Goal: Information Seeking & Learning: Learn about a topic

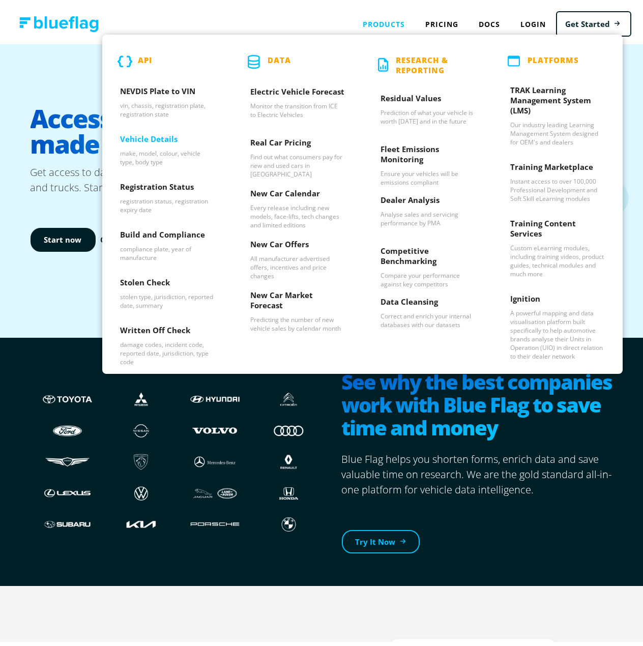
click at [140, 141] on h3 "Vehicle Details" at bounding box center [167, 137] width 95 height 15
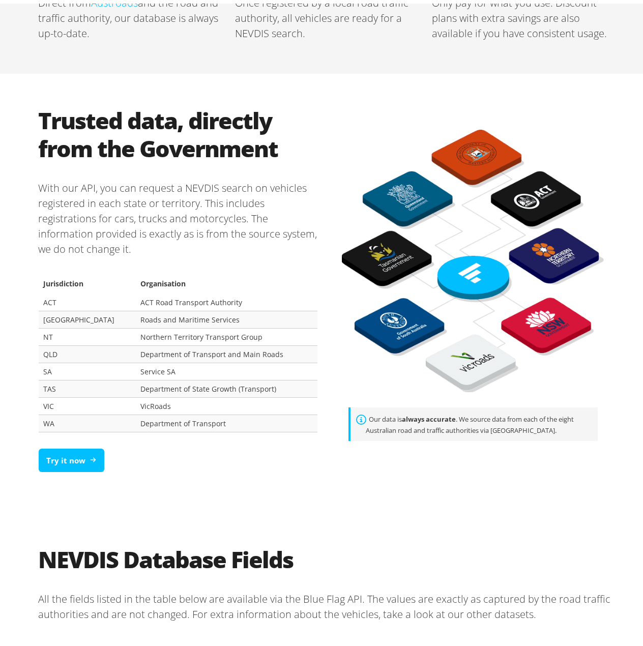
scroll to position [508, 0]
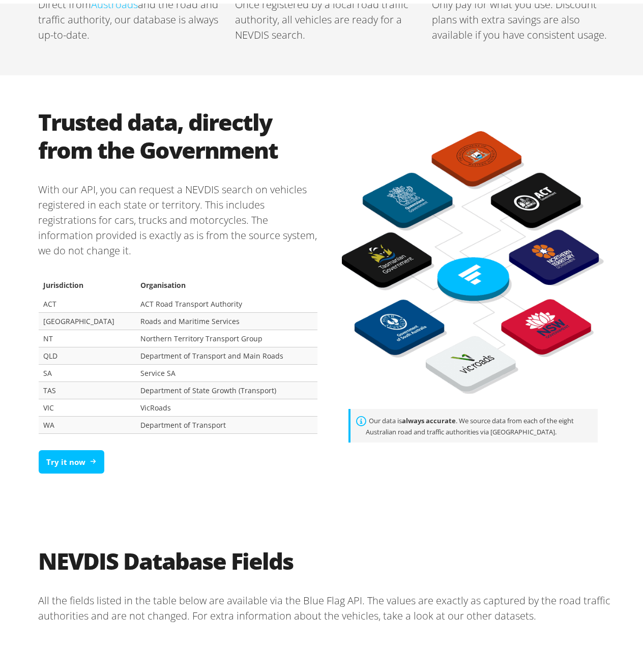
click at [101, 445] on div "Try it now" at bounding box center [178, 458] width 279 height 40
click at [92, 454] on icon at bounding box center [95, 457] width 6 height 6
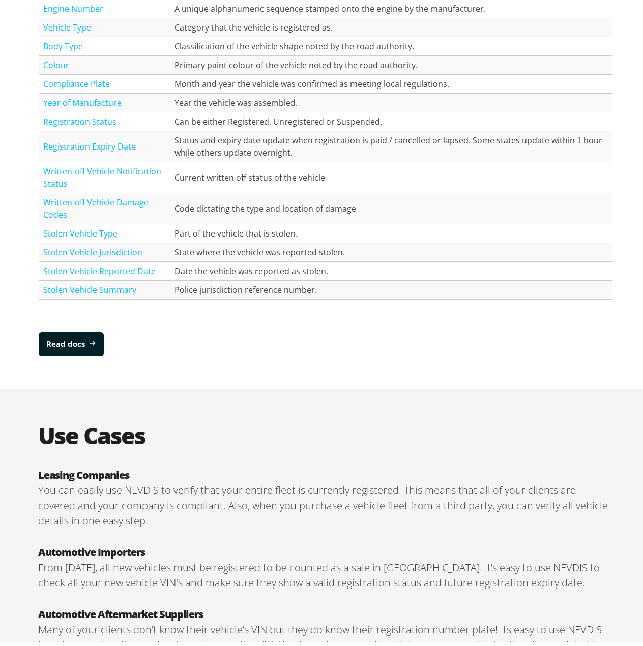
scroll to position [1296, 0]
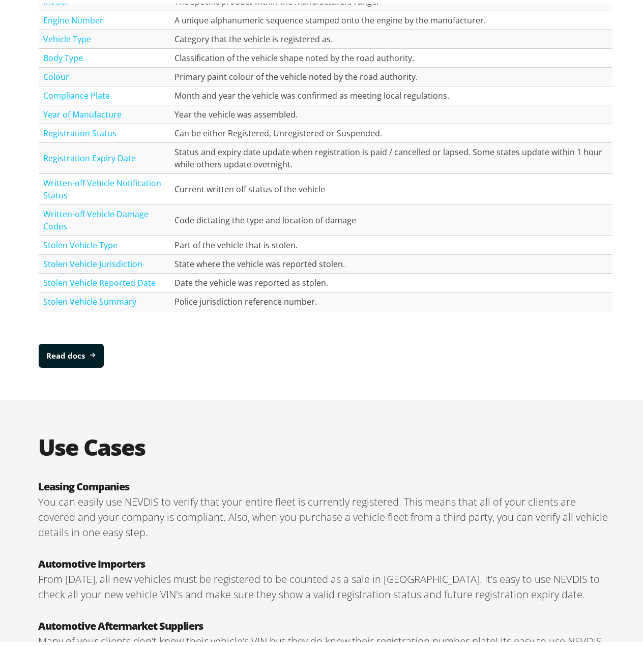
click at [242, 157] on td "Status and expiry date update when registration is paid / cancelled or lapsed. …" at bounding box center [390, 154] width 442 height 31
click at [258, 158] on td "Status and expiry date update when registration is paid / cancelled or lapsed. …" at bounding box center [390, 154] width 442 height 31
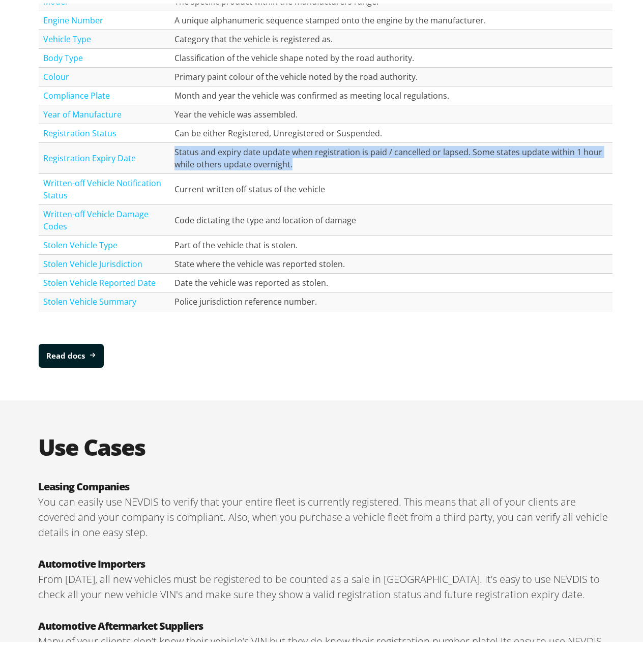
click at [258, 158] on td "Status and expiry date update when registration is paid / cancelled or lapsed. …" at bounding box center [390, 154] width 442 height 31
click at [278, 154] on td "Status and expiry date update when registration is paid / cancelled or lapsed. …" at bounding box center [390, 154] width 442 height 31
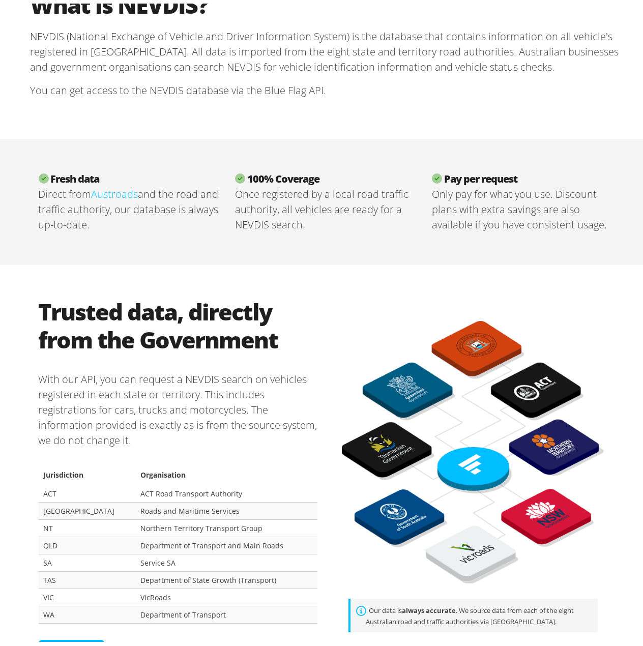
scroll to position [0, 0]
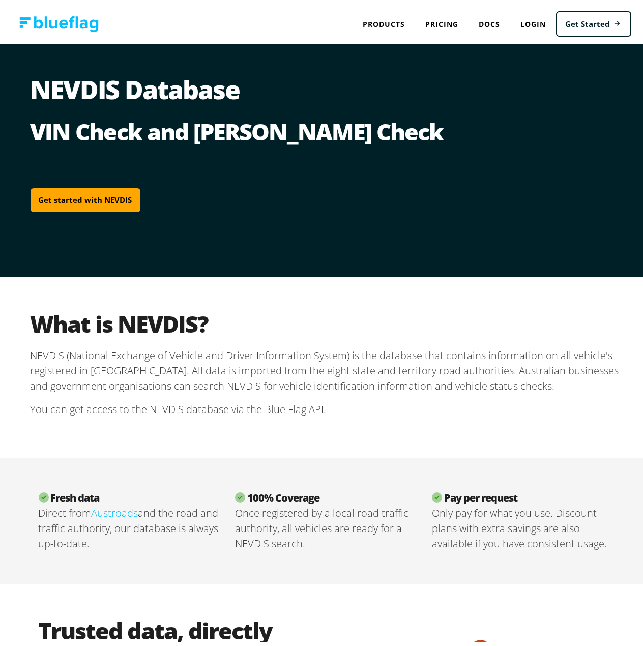
drag, startPoint x: 319, startPoint y: 355, endPoint x: 380, endPoint y: 173, distance: 191.9
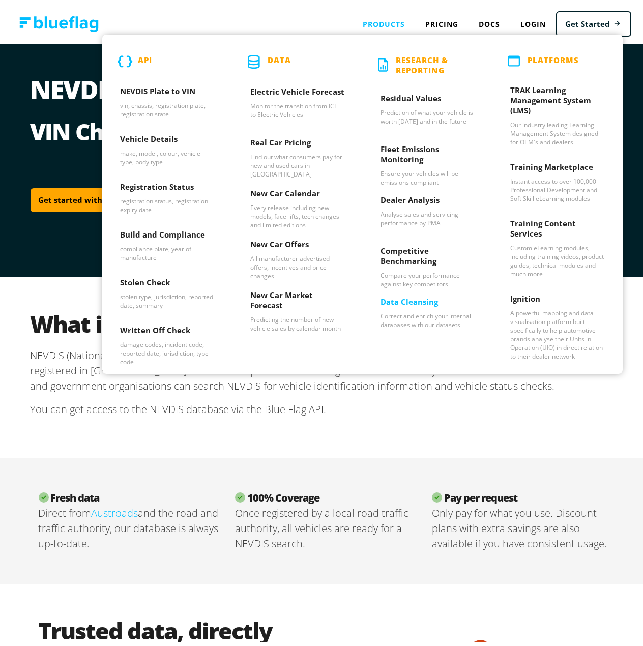
click at [424, 321] on p "Correct and enrich your internal databases with our datasets" at bounding box center [427, 316] width 95 height 17
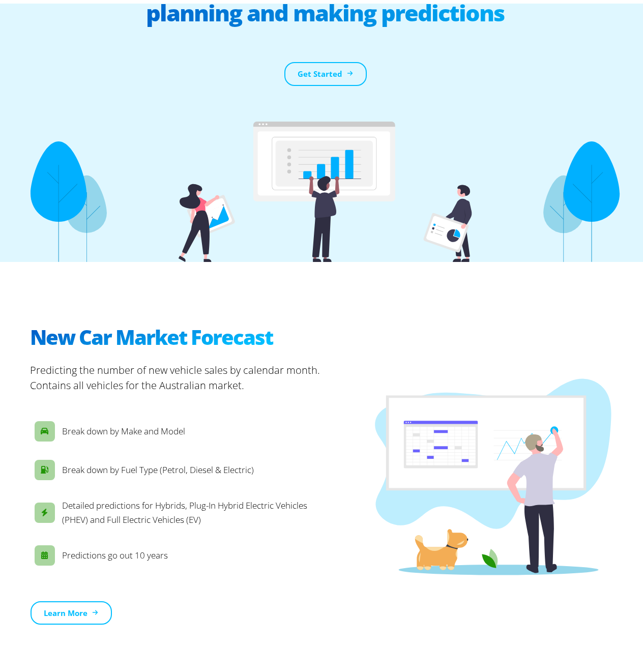
scroll to position [254, 0]
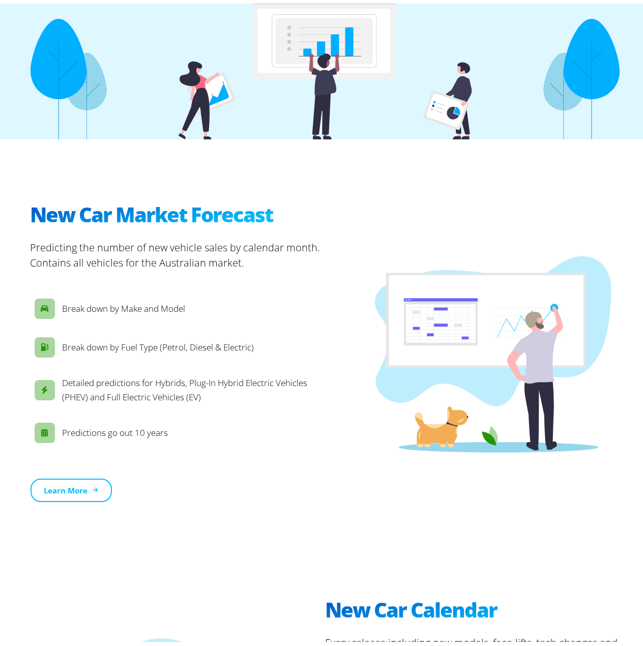
click at [144, 302] on p "Break down by Make and Model" at bounding box center [124, 305] width 123 height 14
drag, startPoint x: 144, startPoint y: 302, endPoint x: 149, endPoint y: 334, distance: 32.5
click at [144, 303] on p "Break down by Make and Model" at bounding box center [124, 305] width 123 height 14
click at [149, 338] on p "Break down by Fuel Type (Petrol, Diesel & Electric)" at bounding box center [159, 344] width 192 height 14
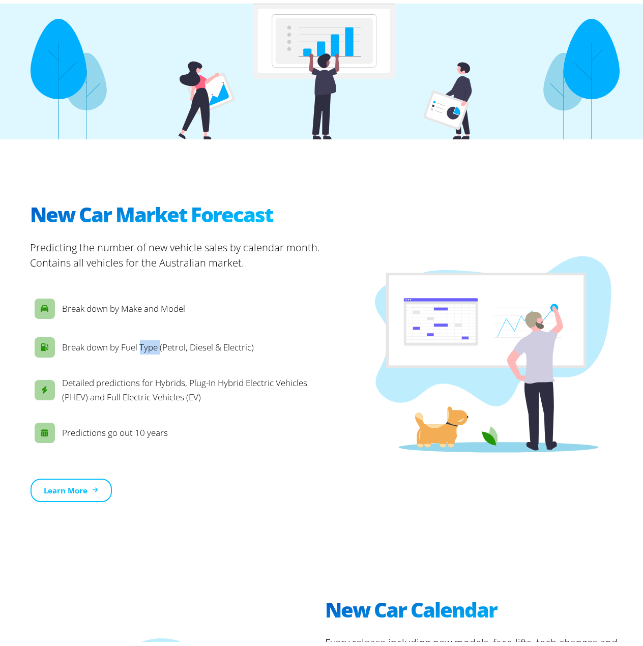
click at [149, 338] on p "Break down by Fuel Type (Petrol, Diesel & Electric)" at bounding box center [159, 344] width 192 height 14
click at [145, 381] on p "Detailed predictions for Hybrids, Plug-In Hybrid Electric Vehicles (PHEV) and F…" at bounding box center [192, 386] width 259 height 28
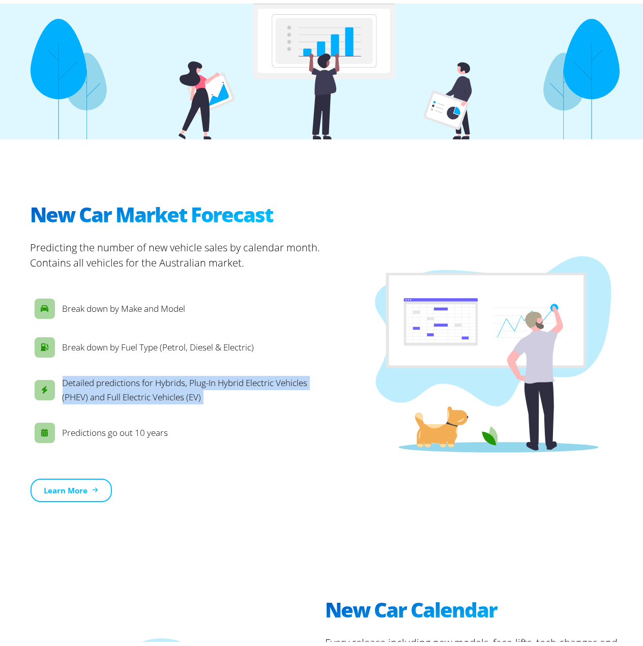
click at [145, 381] on p "Detailed predictions for Hybrids, Plug-In Hybrid Electric Vehicles (PHEV) and F…" at bounding box center [192, 386] width 259 height 28
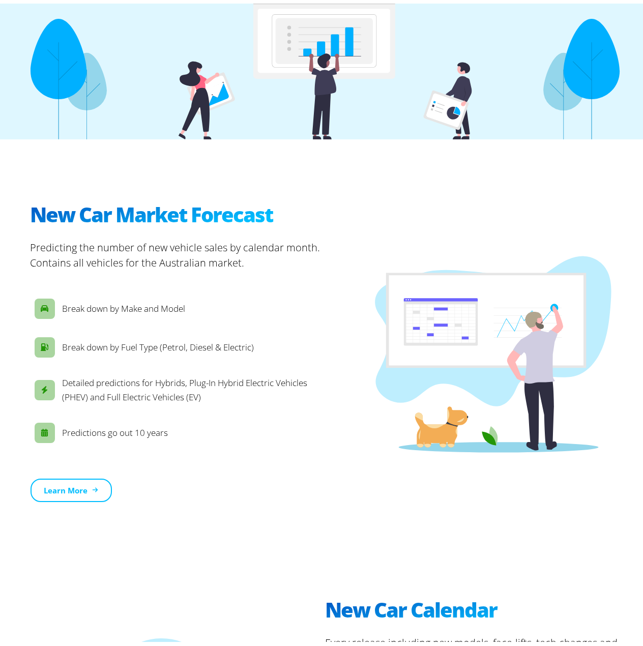
click at [144, 423] on p "Predictions go out 10 years" at bounding box center [116, 429] width 106 height 14
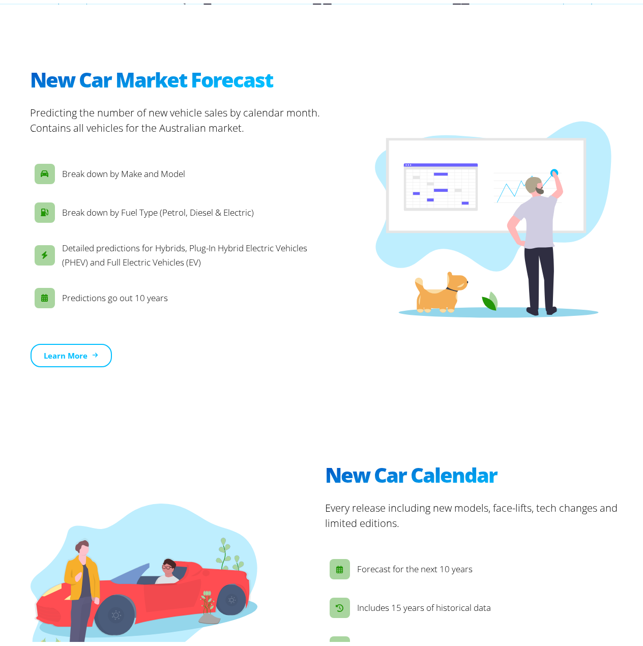
scroll to position [0, 0]
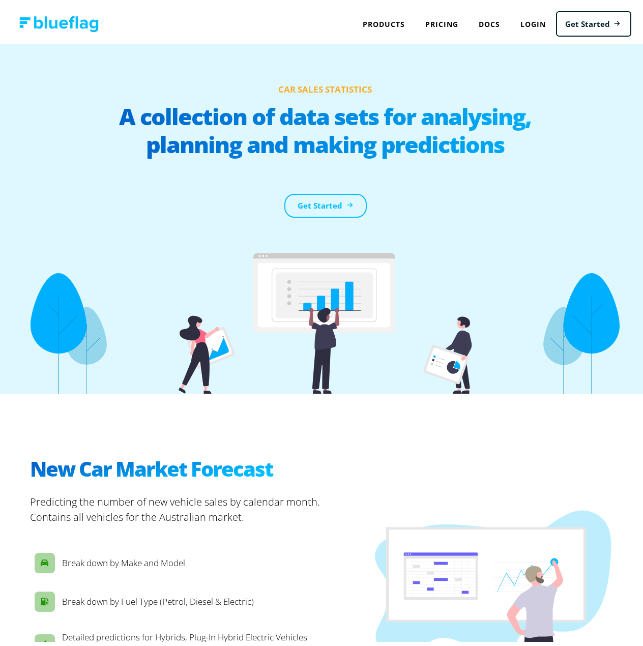
drag, startPoint x: 467, startPoint y: 357, endPoint x: 454, endPoint y: 175, distance: 182.9
click at [436, 23] on link "Pricing" at bounding box center [441, 20] width 53 height 21
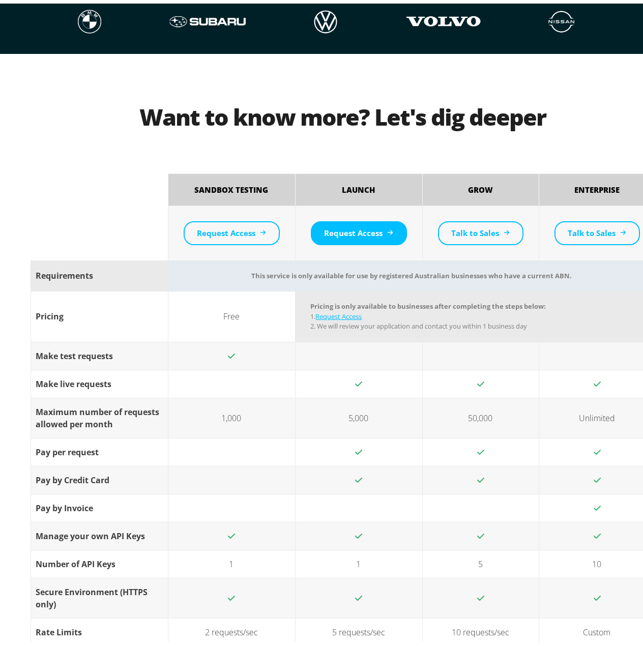
scroll to position [966, 0]
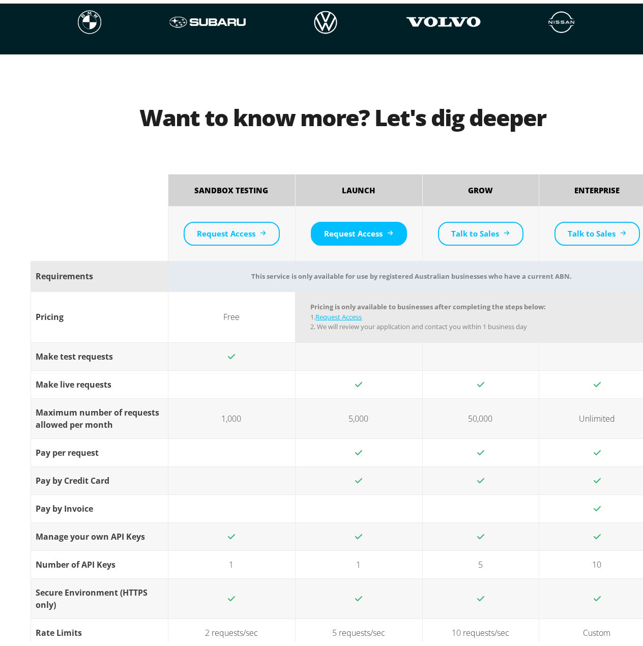
click at [351, 419] on td "5,000" at bounding box center [358, 414] width 127 height 40
click at [362, 409] on td "5,000" at bounding box center [358, 414] width 127 height 40
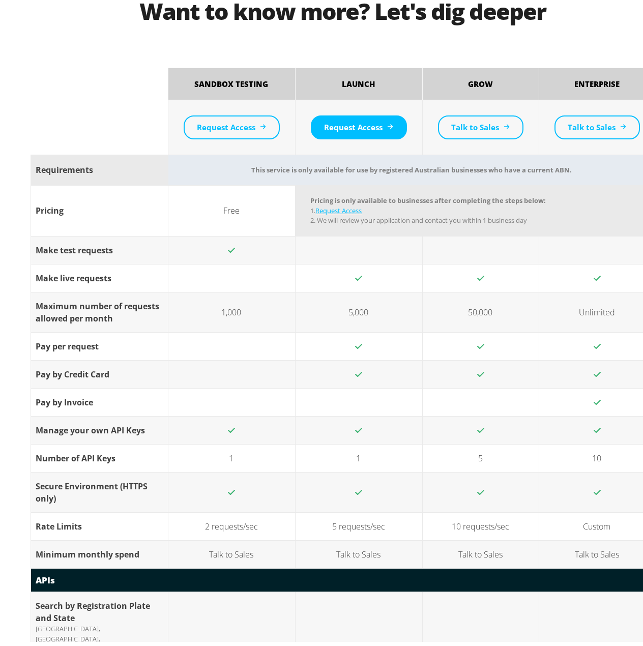
scroll to position [1118, 0]
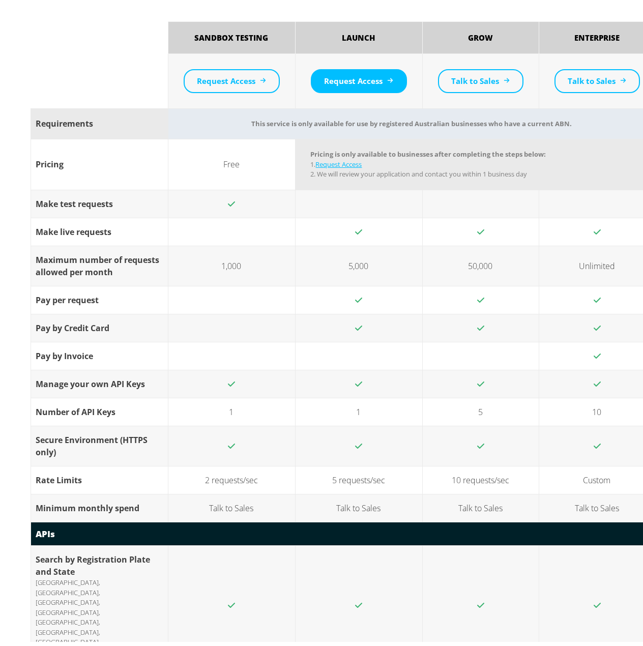
click at [378, 474] on td "5 requests/sec" at bounding box center [358, 476] width 127 height 28
click at [368, 495] on td "Talk to Sales" at bounding box center [358, 504] width 127 height 28
click at [368, 503] on td "Talk to Sales" at bounding box center [358, 504] width 127 height 28
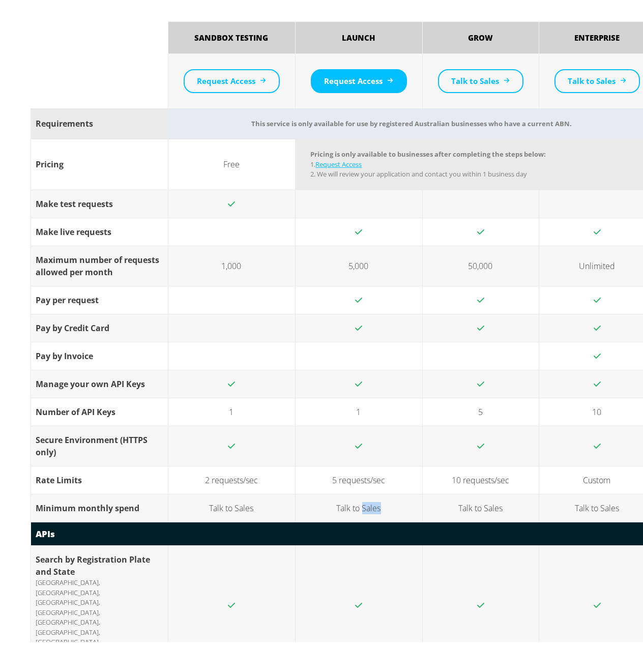
click at [368, 503] on td "Talk to Sales" at bounding box center [358, 504] width 127 height 28
click at [377, 506] on td "Talk to Sales" at bounding box center [358, 504] width 127 height 28
drag, startPoint x: 360, startPoint y: 410, endPoint x: 345, endPoint y: 407, distance: 16.0
click at [345, 407] on td "1" at bounding box center [358, 408] width 127 height 28
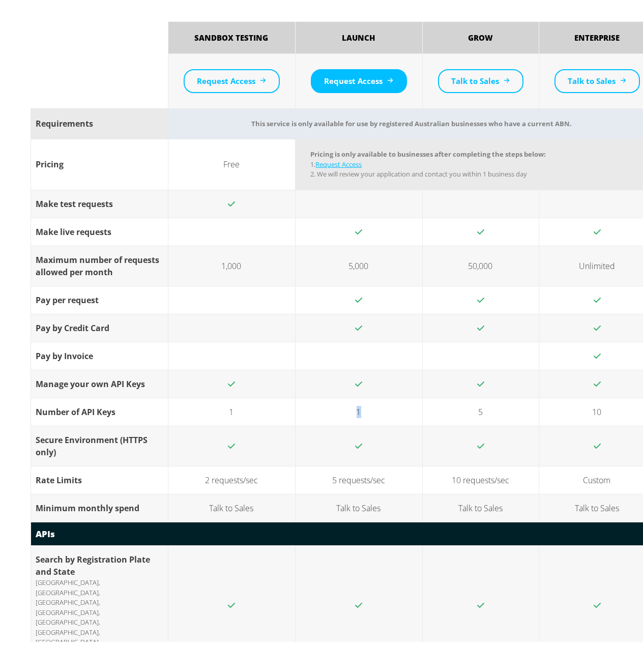
click at [345, 414] on td "1" at bounding box center [358, 408] width 127 height 28
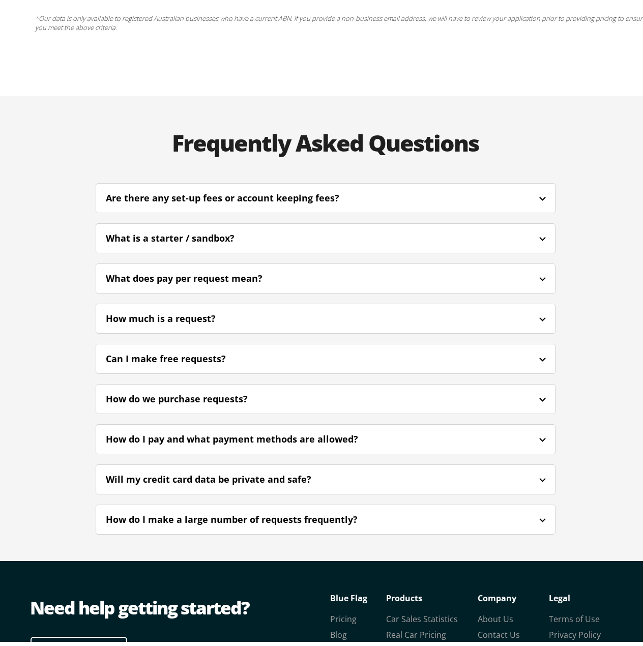
scroll to position [2589, 0]
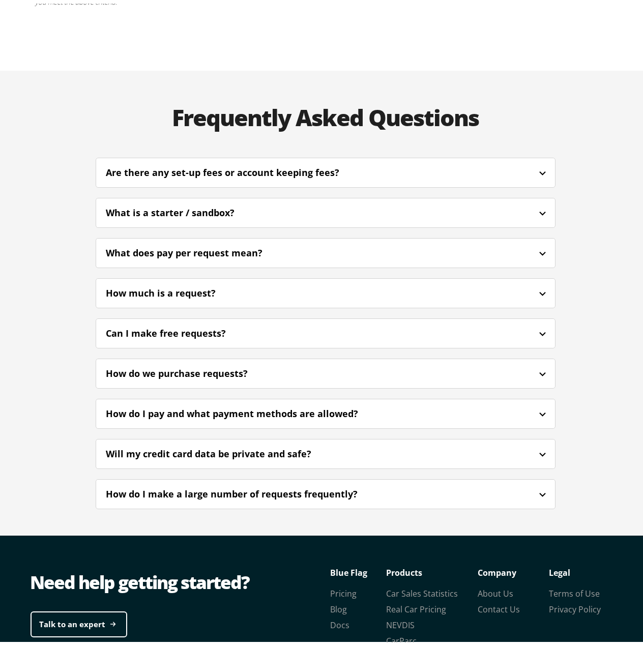
click at [339, 395] on section "How do I pay and what payment methods are allowed? We accept payment via credit…" at bounding box center [326, 410] width 460 height 30
click at [338, 398] on div "How do I pay and what payment methods are allowed?" at bounding box center [325, 410] width 459 height 24
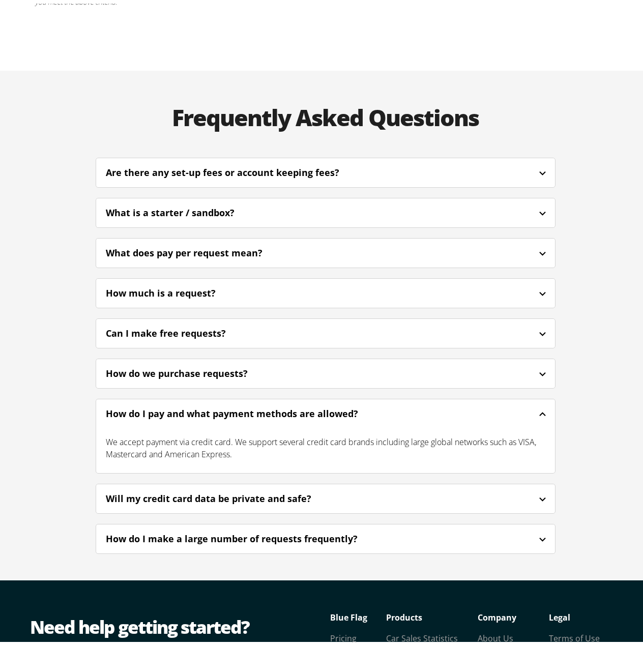
click at [337, 403] on div "How do I pay and what payment methods are allowed?" at bounding box center [246, 410] width 280 height 14
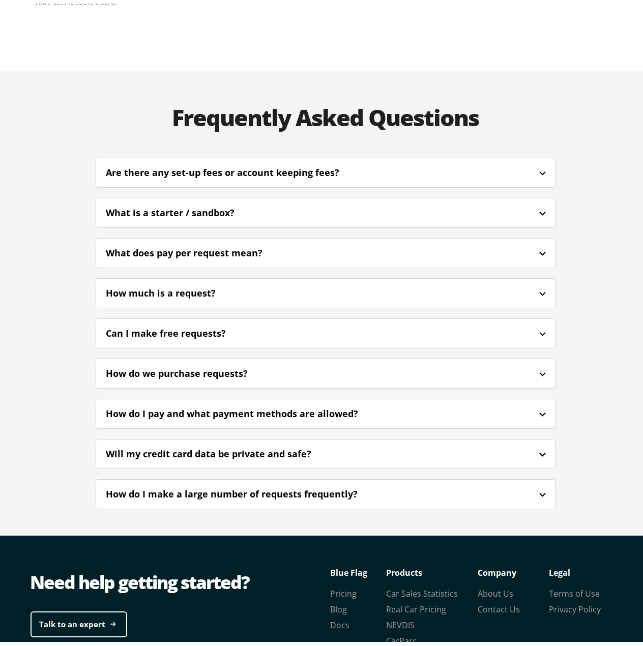
click at [335, 403] on div "How do I pay and what payment methods are allowed?" at bounding box center [246, 410] width 280 height 14
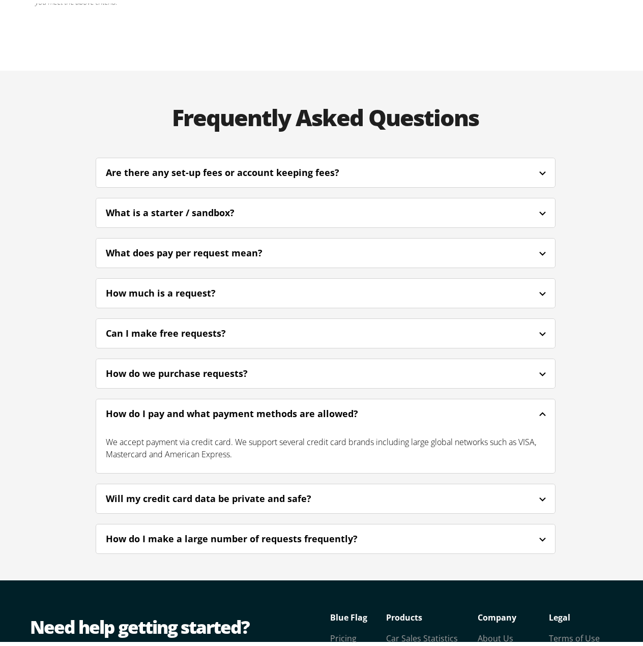
click at [324, 358] on div "How do we purchase requests?" at bounding box center [325, 370] width 459 height 24
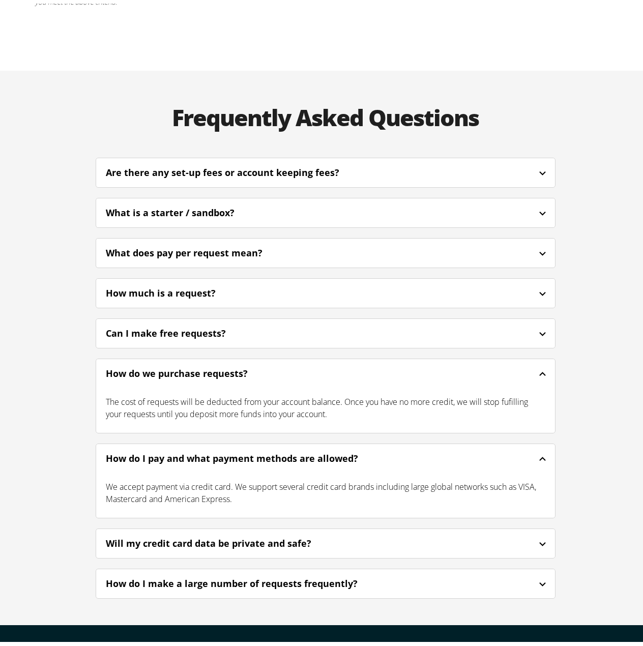
click at [320, 318] on div "Can I make free requests?" at bounding box center [325, 330] width 459 height 24
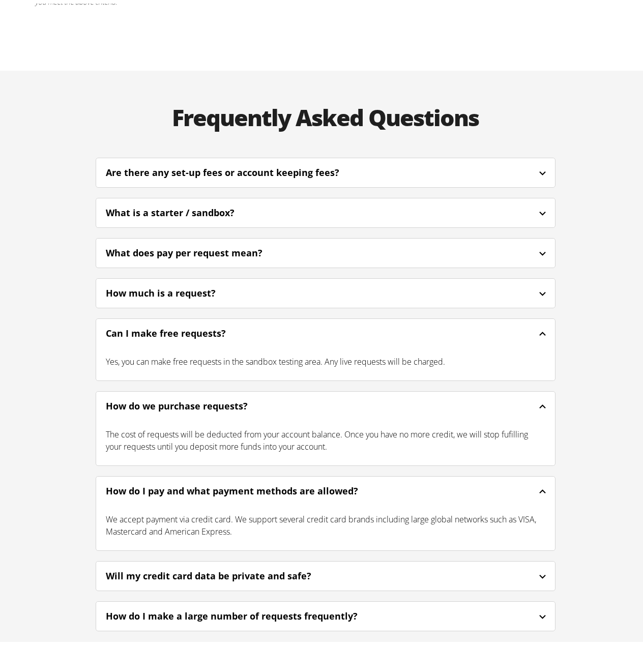
click at [311, 278] on div "How much is a request?" at bounding box center [325, 290] width 459 height 24
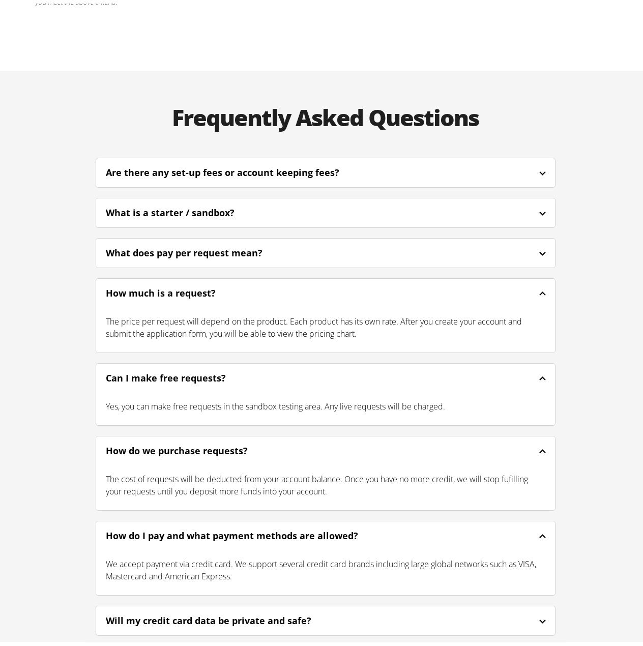
click at [297, 237] on div "What does pay per request mean?" at bounding box center [325, 249] width 459 height 24
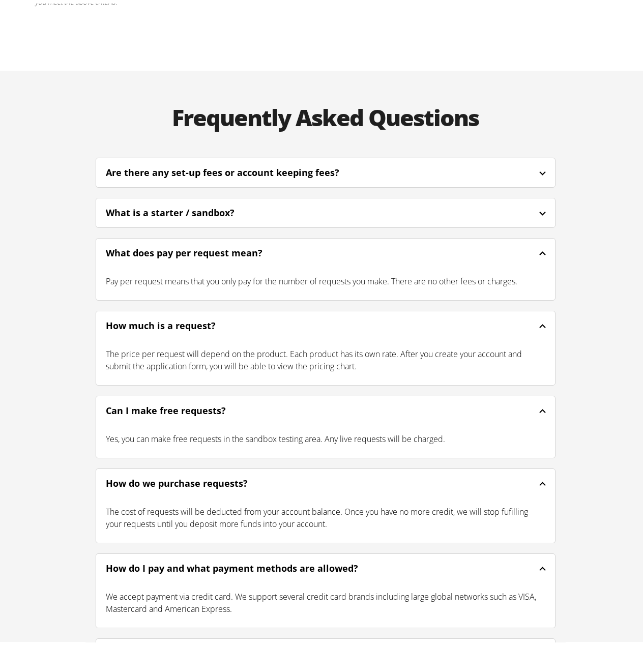
click at [298, 197] on div "What is a starter / sandbox?" at bounding box center [325, 209] width 459 height 24
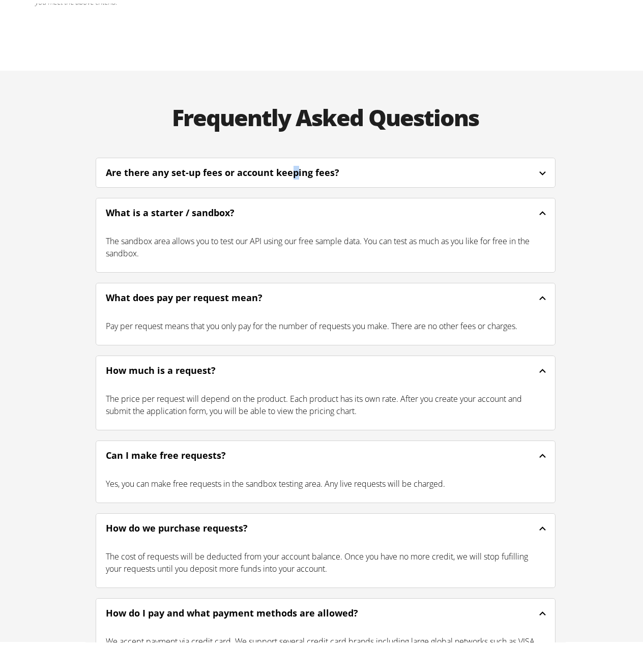
click at [290, 162] on div "Are there any set-up fees or account keeping fees?" at bounding box center [236, 169] width 261 height 14
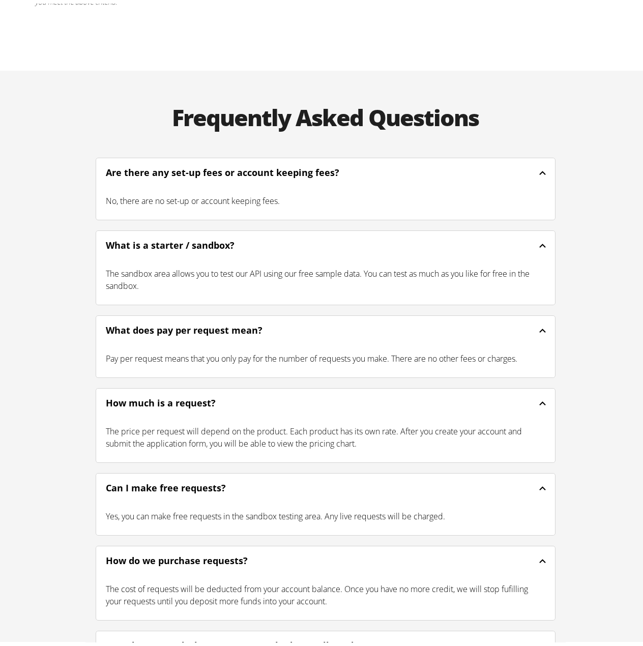
click at [188, 181] on div "No, there are no set-up or account keeping fees." at bounding box center [325, 197] width 459 height 33
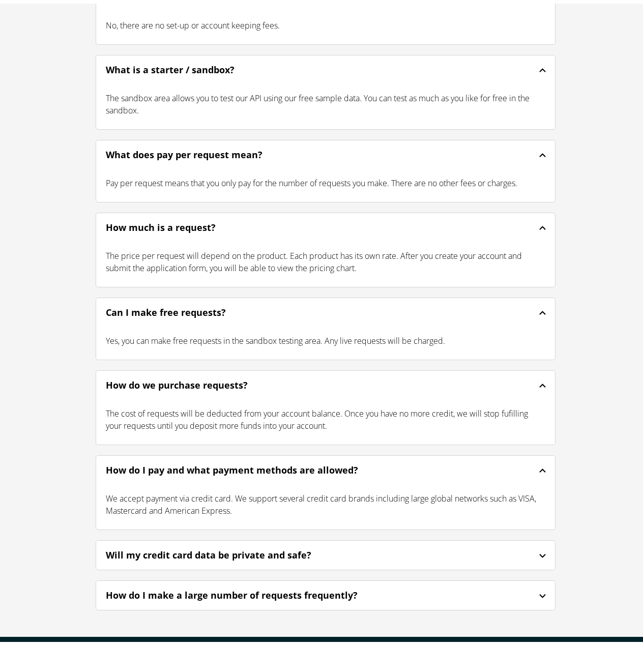
scroll to position [2866, 0]
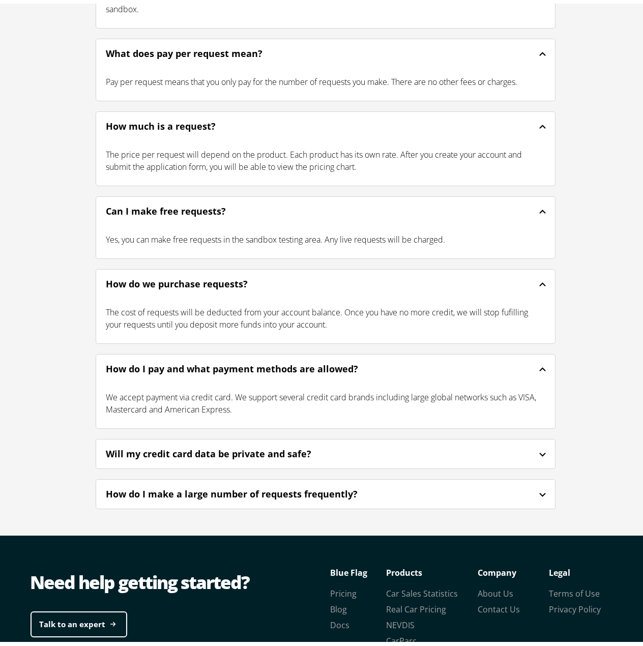
click at [245, 443] on div "Will my credit card data be private and safe?" at bounding box center [222, 450] width 233 height 14
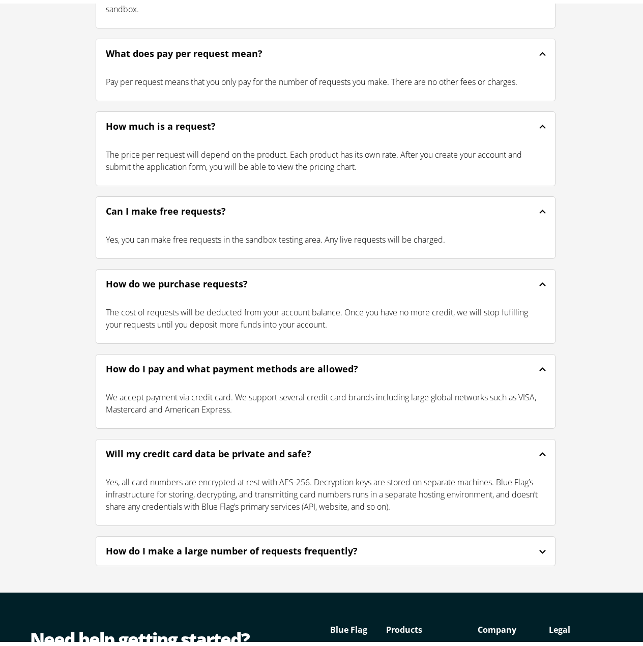
click at [258, 458] on section "Are there any set-up fees or account keeping fees? No, there are no set-up or a…" at bounding box center [325, 219] width 480 height 685
click at [257, 535] on div "How do I make a large number of requests frequently?" at bounding box center [325, 547] width 459 height 24
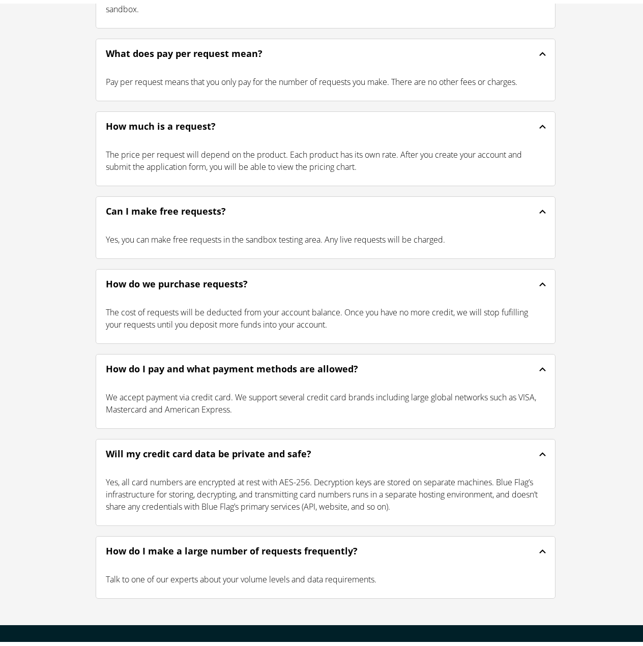
click at [288, 462] on div "Yes, all card numbers are encrypted at rest with AES-256. Decryption keys are s…" at bounding box center [325, 490] width 459 height 57
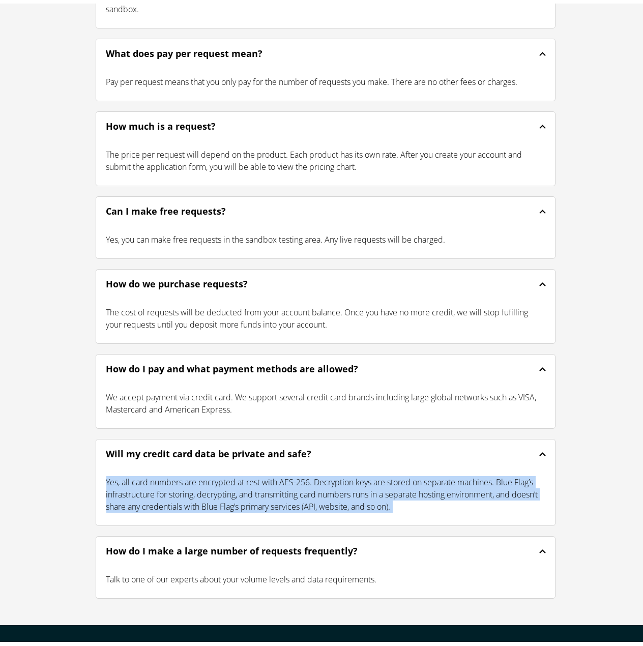
click at [288, 462] on div "Yes, all card numbers are encrypted at rest with AES-256. Decryption keys are s…" at bounding box center [325, 490] width 459 height 57
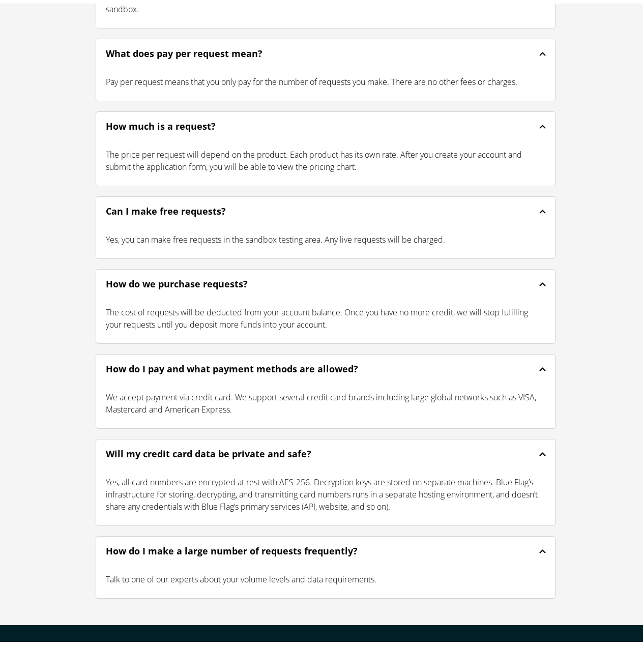
click at [265, 559] on div "Talk to one of our experts about your volume levels and data requirements." at bounding box center [325, 575] width 459 height 33
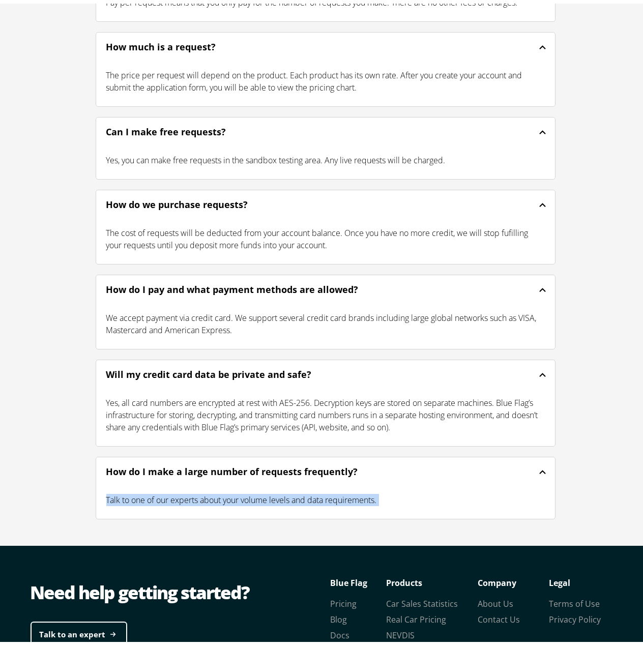
scroll to position [2955, 0]
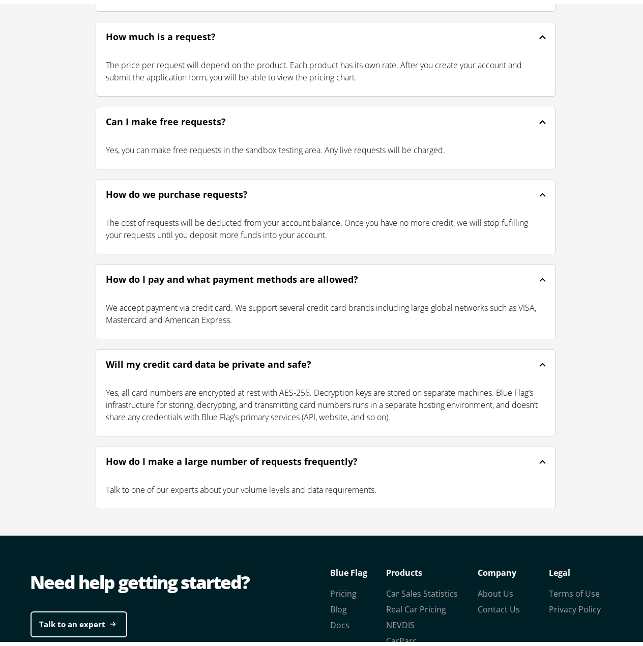
click at [274, 532] on div "Need help getting started? Talk to an expert Legal Terms of Use Privacy Policy …" at bounding box center [325, 608] width 610 height 153
click at [404, 600] on link "Real Car Pricing" at bounding box center [416, 605] width 60 height 11
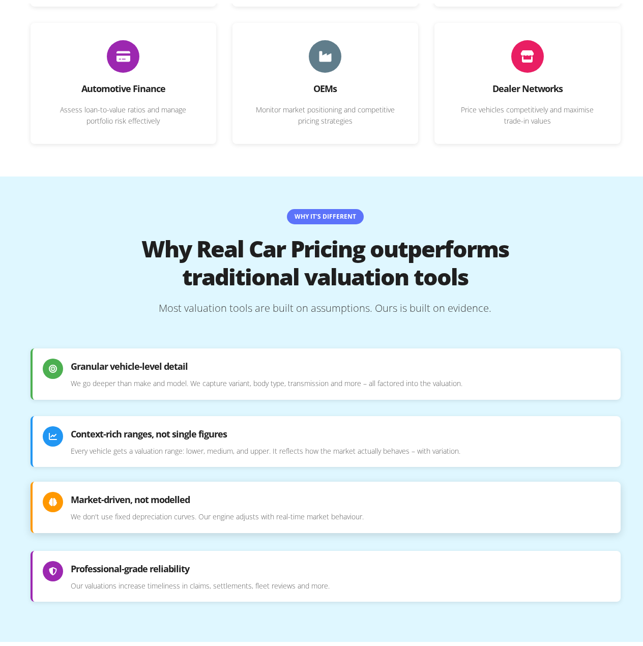
scroll to position [661, 0]
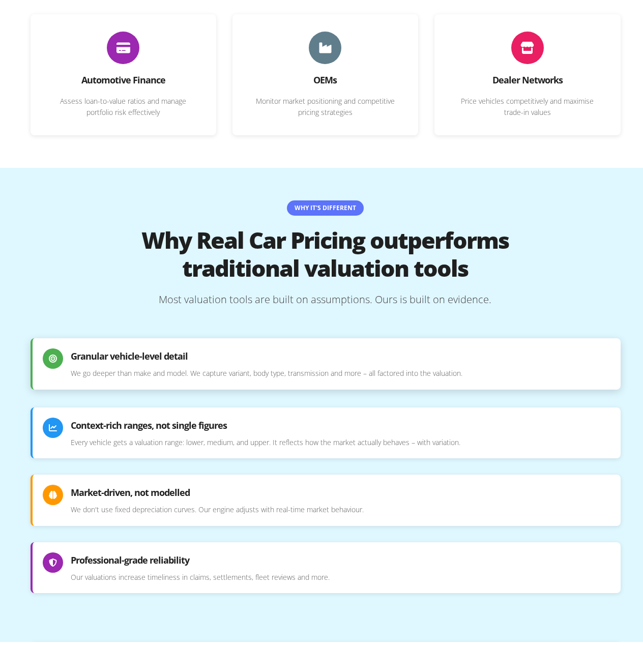
click at [161, 364] on p "We go deeper than make and model. We capture variant, body type, transmission a…" at bounding box center [340, 369] width 539 height 11
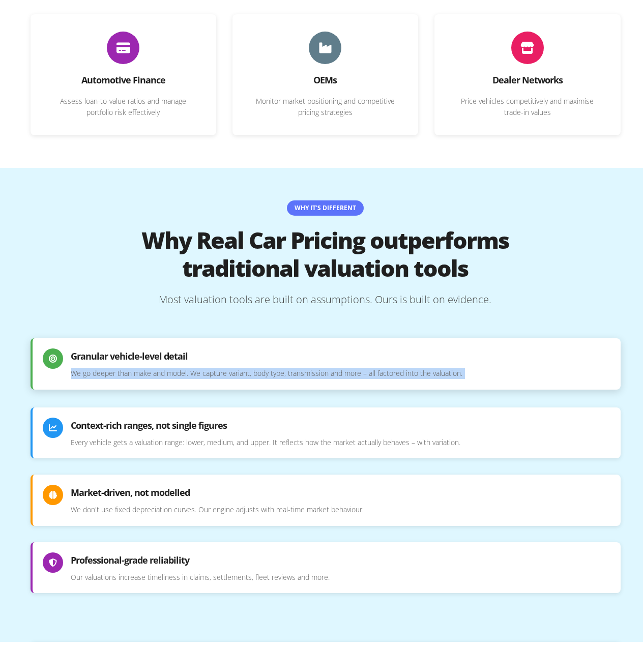
click at [161, 364] on p "We go deeper than make and model. We capture variant, body type, transmission a…" at bounding box center [340, 369] width 539 height 11
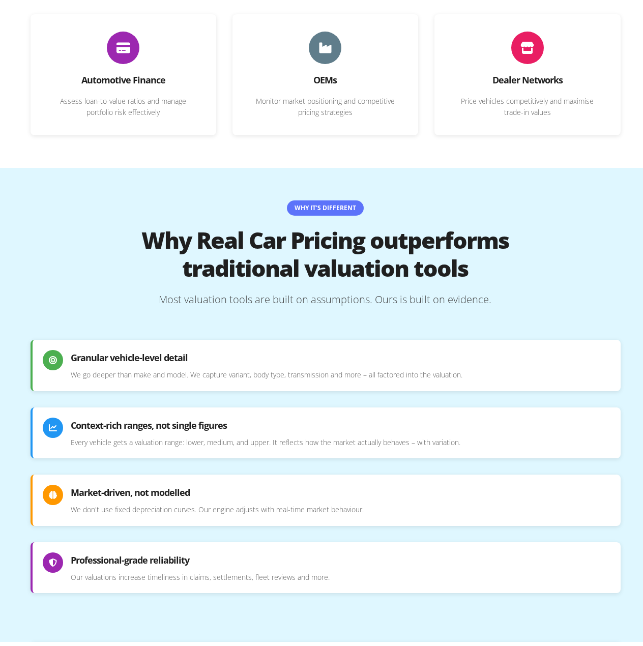
click at [167, 381] on div "Granular vehicle-level detail We go deeper than make and model. We capture vari…" at bounding box center [326, 462] width 590 height 253
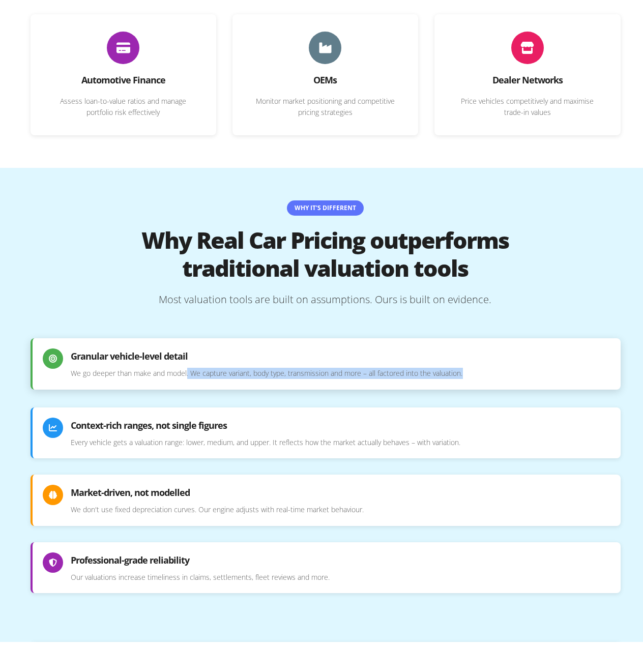
drag, startPoint x: 184, startPoint y: 353, endPoint x: 468, endPoint y: 356, distance: 283.7
click at [468, 364] on p "We go deeper than make and model. We capture variant, body type, transmission a…" at bounding box center [340, 369] width 539 height 11
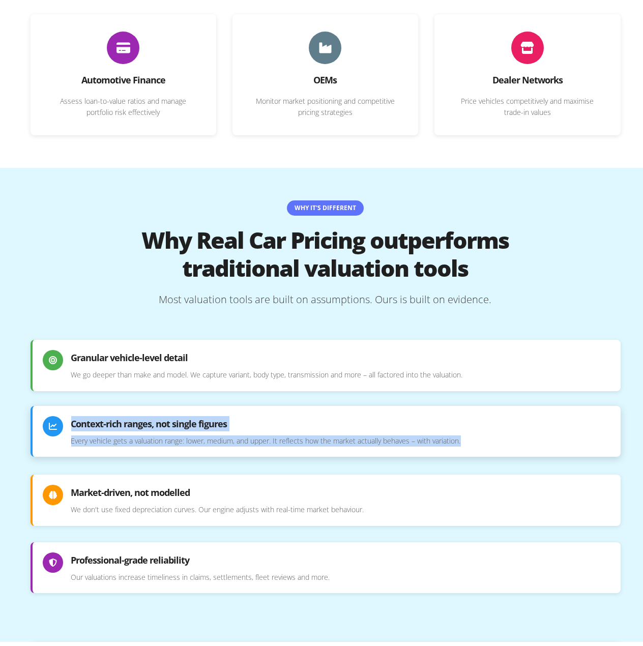
drag, startPoint x: 471, startPoint y: 422, endPoint x: 63, endPoint y: 402, distance: 408.8
click at [63, 402] on div "Context-rich ranges, not single figures Every vehicle gets a valuation range: l…" at bounding box center [326, 427] width 590 height 51
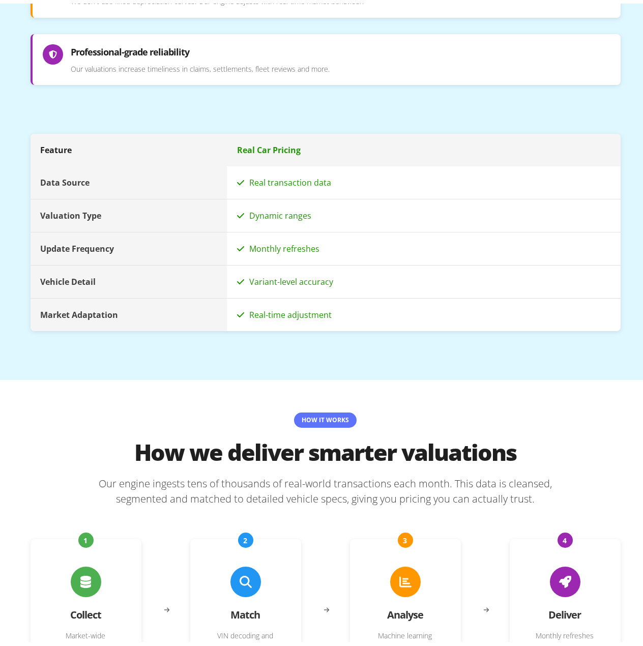
scroll to position [1169, 0]
drag, startPoint x: 357, startPoint y: 297, endPoint x: 348, endPoint y: 314, distance: 19.8
click at [332, 302] on div "Real-time adjustment" at bounding box center [423, 310] width 393 height 33
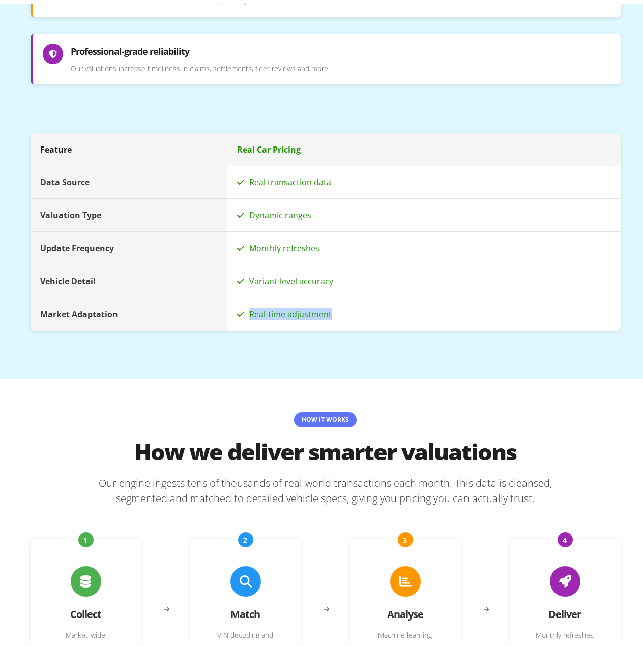
click at [357, 323] on section "Feature Real Car Pricing Data Source Real transaction data Valuation Type Dynam…" at bounding box center [326, 212] width 590 height 262
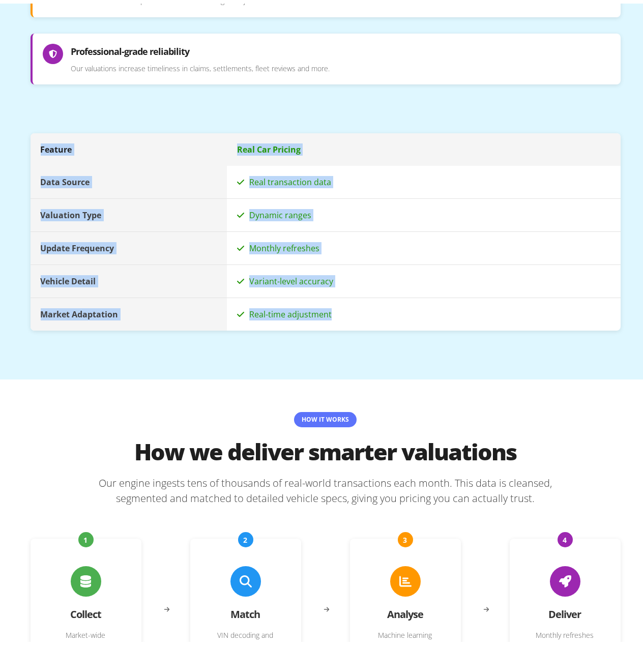
drag, startPoint x: 361, startPoint y: 311, endPoint x: 18, endPoint y: 143, distance: 382.2
click at [20, 143] on div "Why It's Different Why Real Car Pricing outperforms traditional valuation tools…" at bounding box center [325, 16] width 610 height 720
click at [127, 234] on div "Update Frequency" at bounding box center [129, 244] width 197 height 33
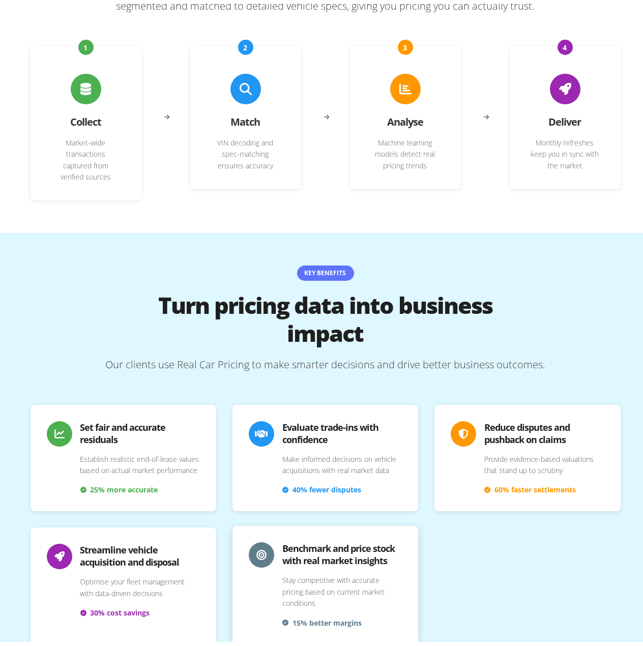
scroll to position [1728, 0]
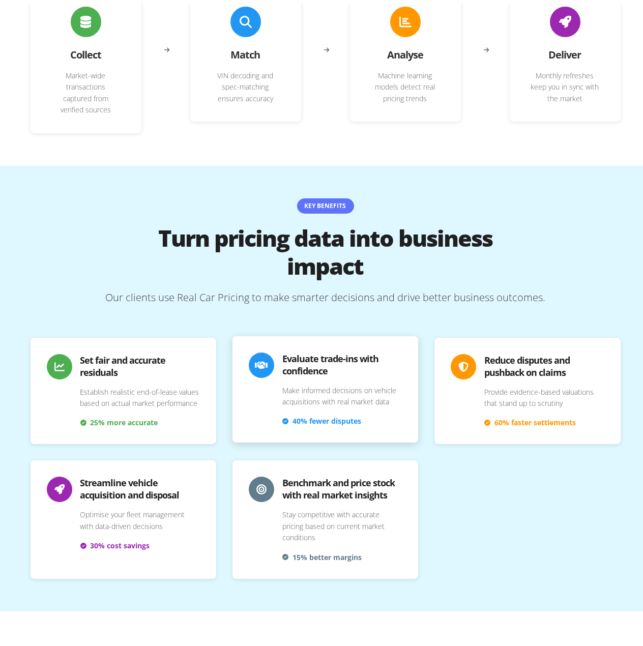
click at [312, 399] on div "Evaluate trade-ins with confidence Make informed decisions on vehicle acquisiti…" at bounding box center [325, 385] width 186 height 107
click at [315, 412] on span "40% fewer disputes" at bounding box center [326, 417] width 69 height 11
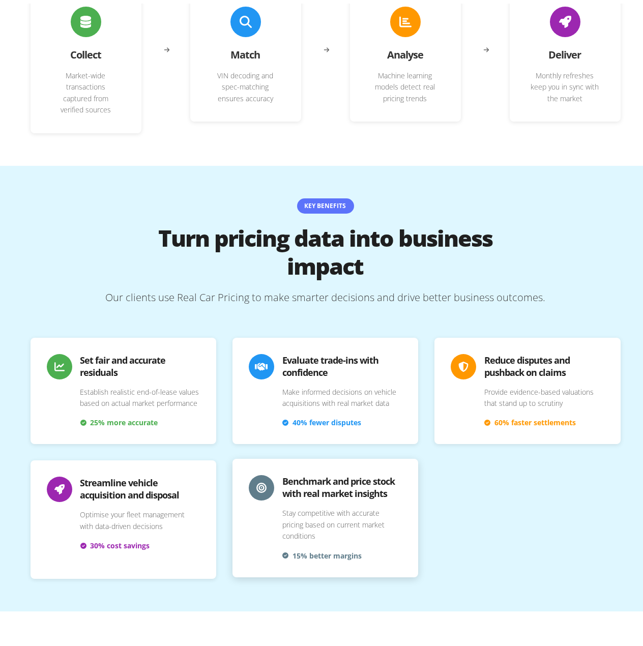
click at [336, 547] on span "15% better margins" at bounding box center [326, 552] width 69 height 11
click at [363, 516] on div "Benchmark and price stock with real market insights Stay competitive with accur…" at bounding box center [341, 513] width 119 height 85
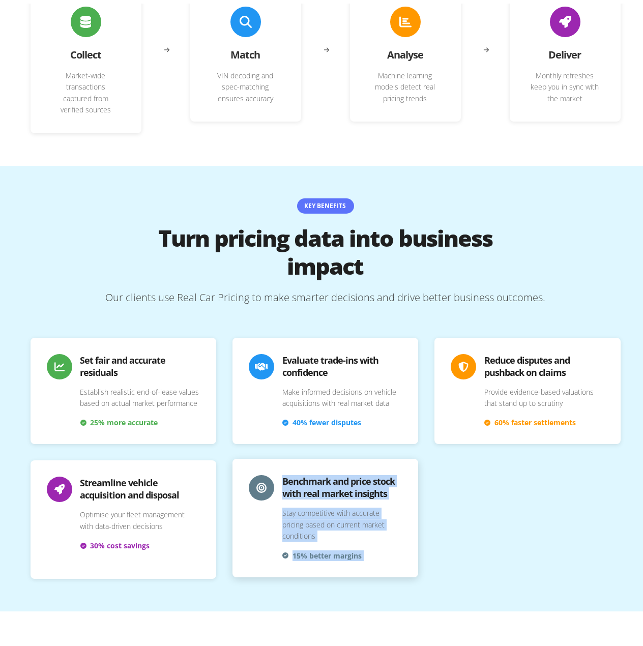
drag, startPoint x: 363, startPoint y: 516, endPoint x: 253, endPoint y: 454, distance: 126.8
click at [253, 455] on div "Benchmark and price stock with real market insights Stay competitive with accur…" at bounding box center [325, 514] width 186 height 118
click at [309, 504] on p "Stay competitive with accurate pricing based on current market conditions" at bounding box center [341, 521] width 119 height 34
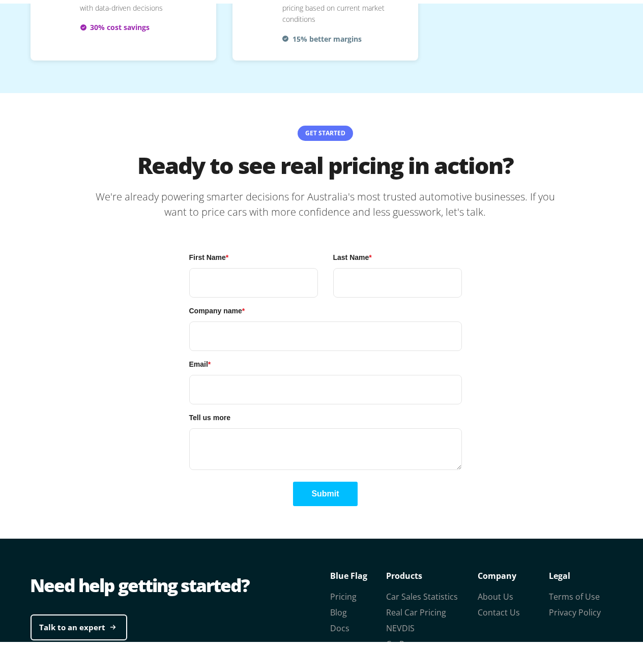
scroll to position [2288, 0]
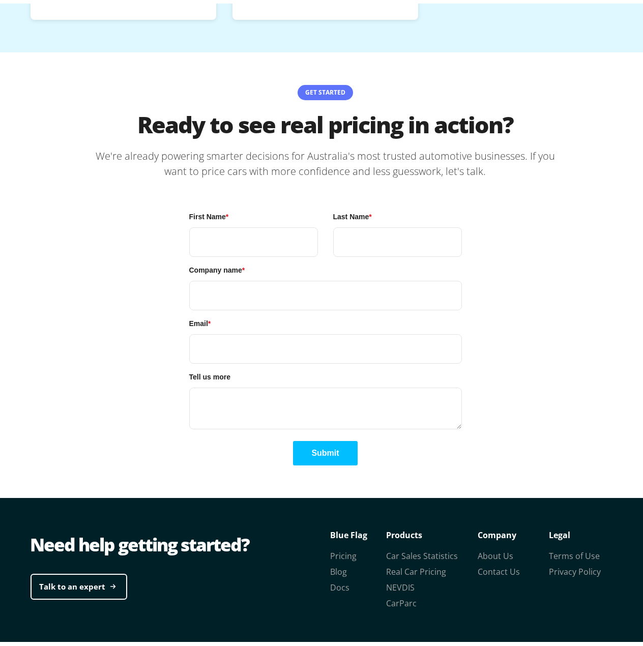
drag, startPoint x: 292, startPoint y: 555, endPoint x: 237, endPoint y: 353, distance: 208.5
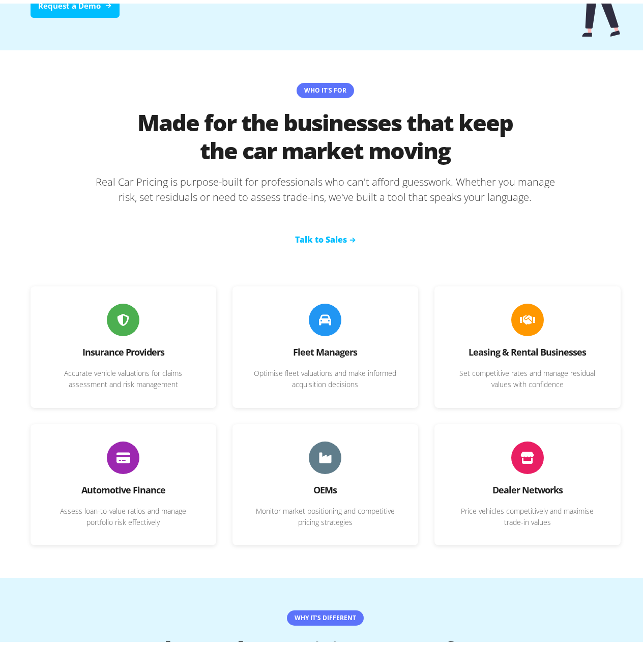
scroll to position [0, 0]
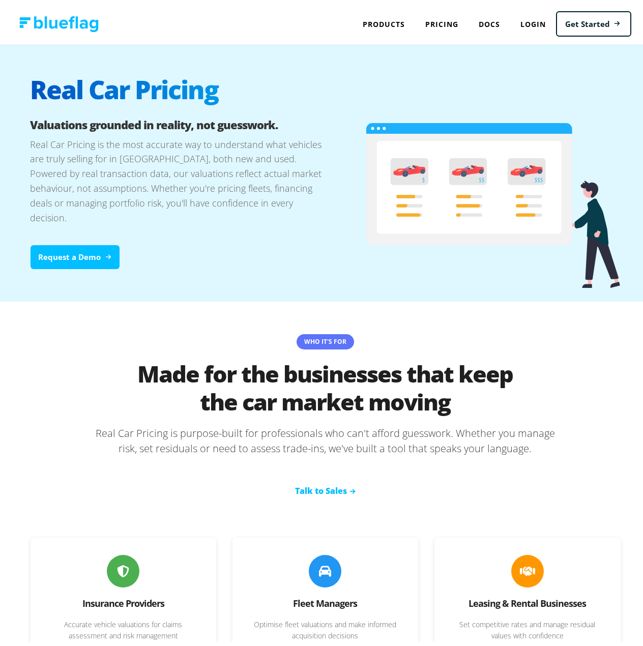
drag, startPoint x: 283, startPoint y: 521, endPoint x: 283, endPoint y: 260, distance: 261.3
